Goal: Information Seeking & Learning: Learn about a topic

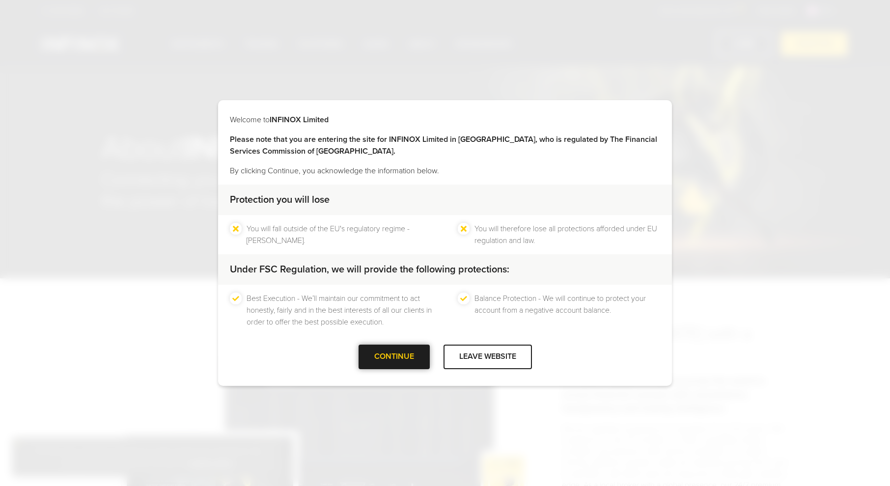
click at [376, 354] on div "CONTINUE" at bounding box center [393, 357] width 71 height 24
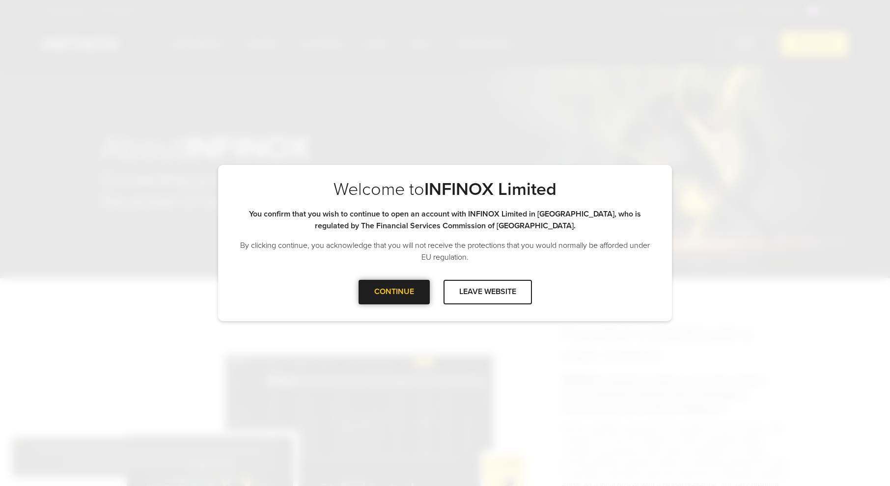
click at [394, 292] on div at bounding box center [394, 292] width 0 height 0
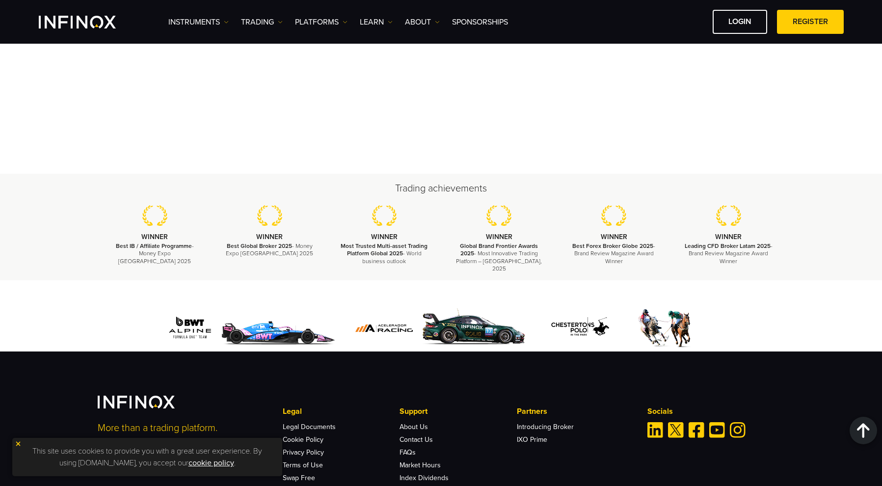
scroll to position [3518, 0]
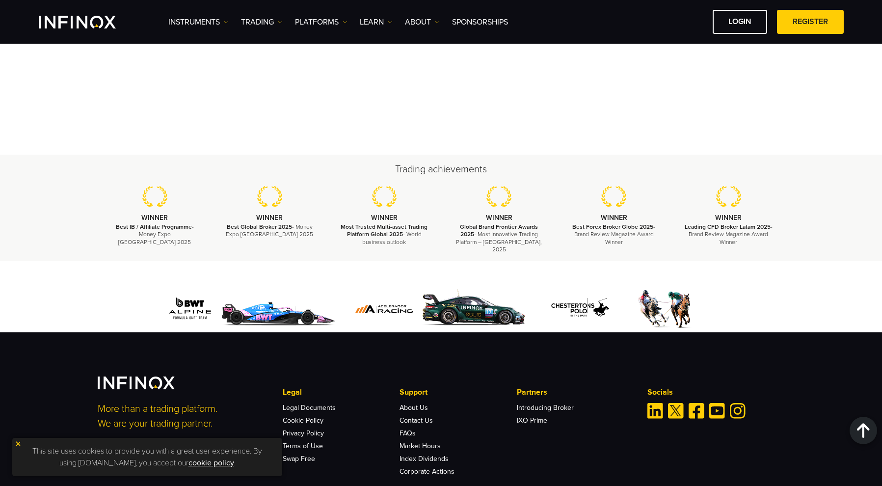
click at [243, 467] on p "This site uses cookies to provide you with a great user experience. By using [D…" at bounding box center [147, 457] width 260 height 28
click at [17, 442] on img at bounding box center [18, 443] width 7 height 7
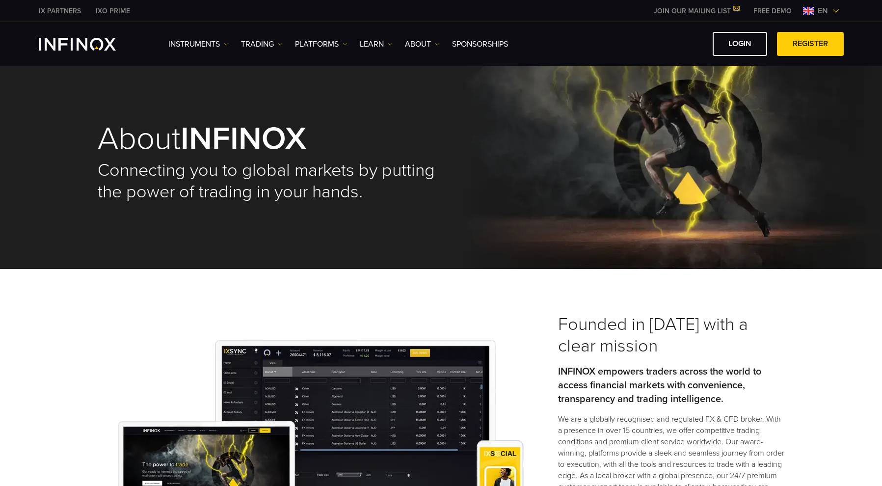
click at [426, 50] on div "Instruments Instruments Product Information TRADING Accounts" at bounding box center [506, 44] width 676 height 24
click at [424, 45] on link "ABOUT" at bounding box center [422, 44] width 35 height 12
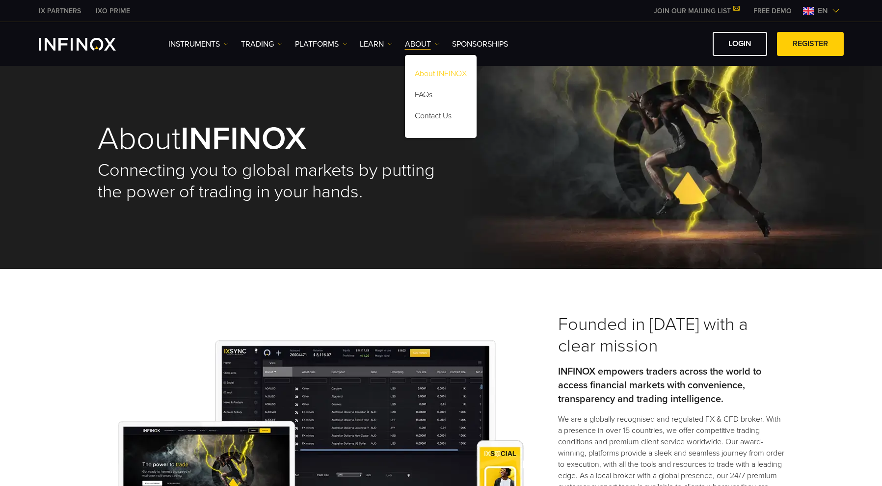
click at [433, 75] on link "About INFINOX" at bounding box center [441, 75] width 72 height 21
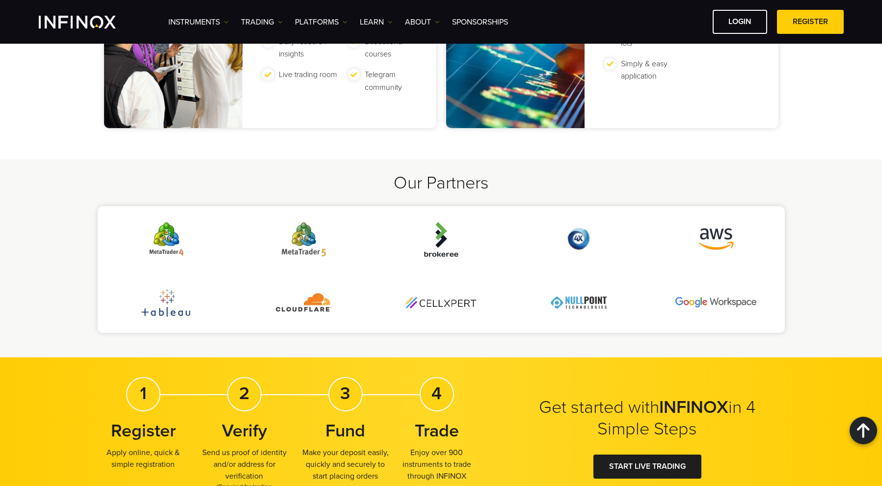
scroll to position [3518, 0]
